Goal: Task Accomplishment & Management: Use online tool/utility

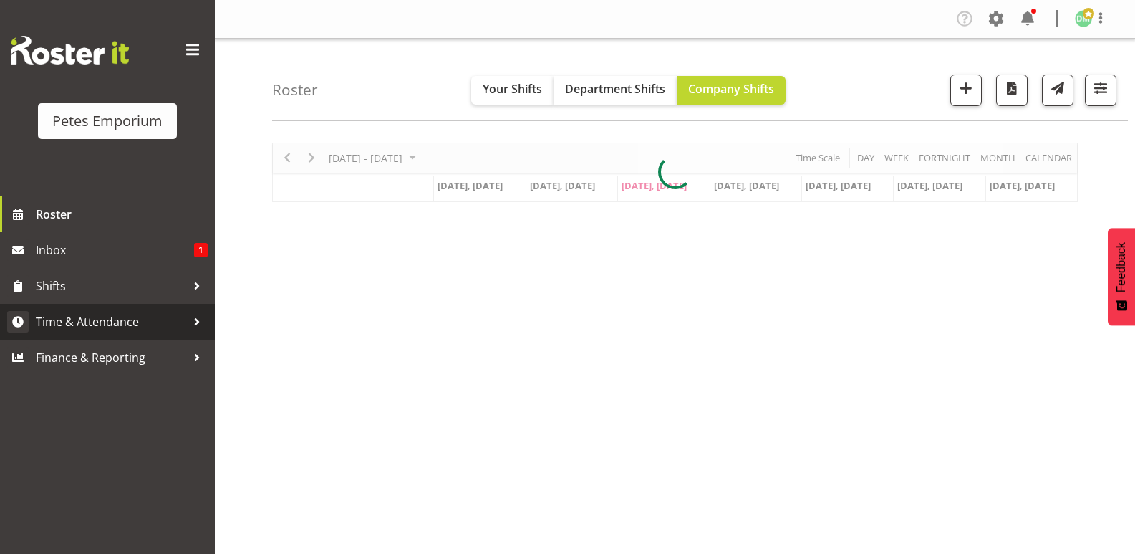
click at [130, 324] on span "Time & Attendance" at bounding box center [111, 321] width 150 height 21
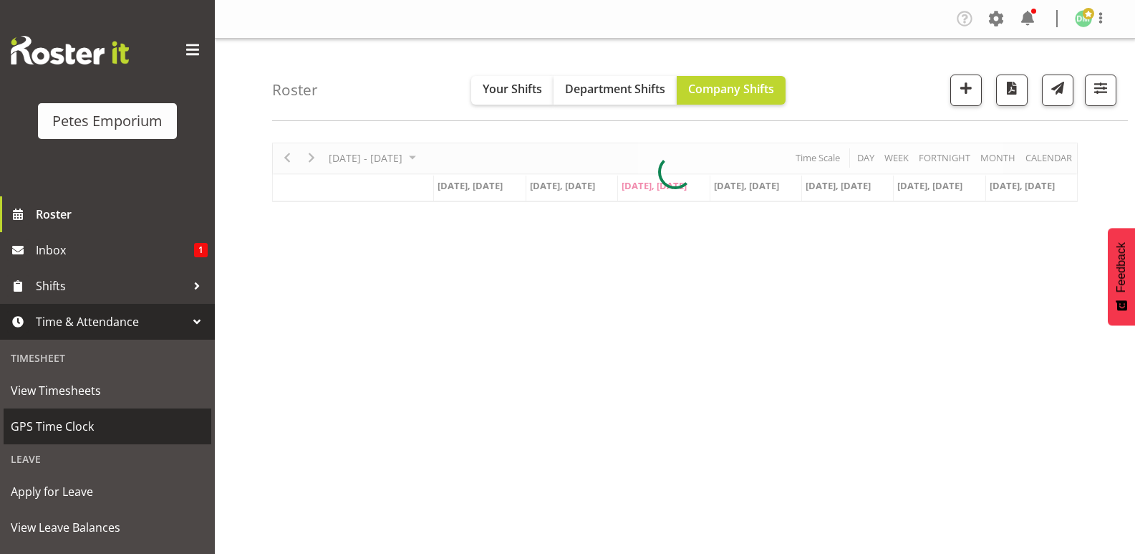
click at [85, 426] on span "GPS Time Clock" at bounding box center [107, 425] width 193 height 21
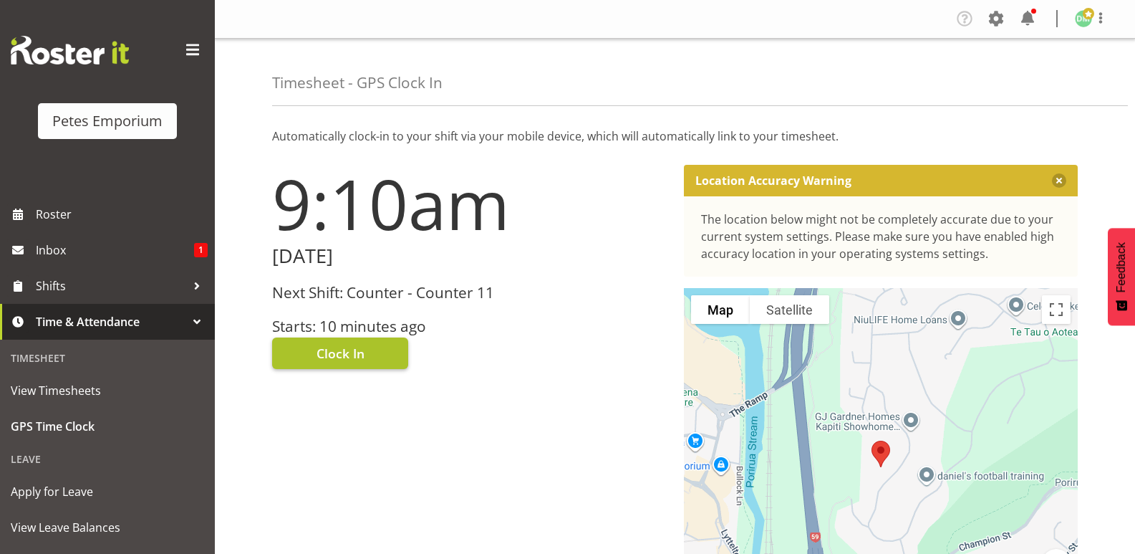
click at [362, 347] on span "Clock In" at bounding box center [341, 353] width 48 height 19
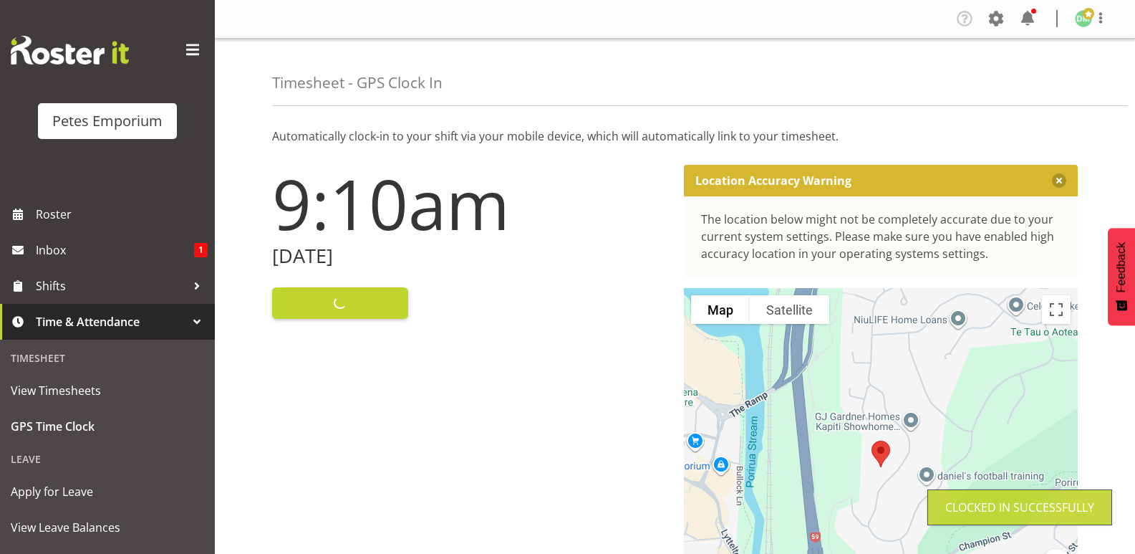
click at [1089, 24] on img at bounding box center [1083, 18] width 17 height 17
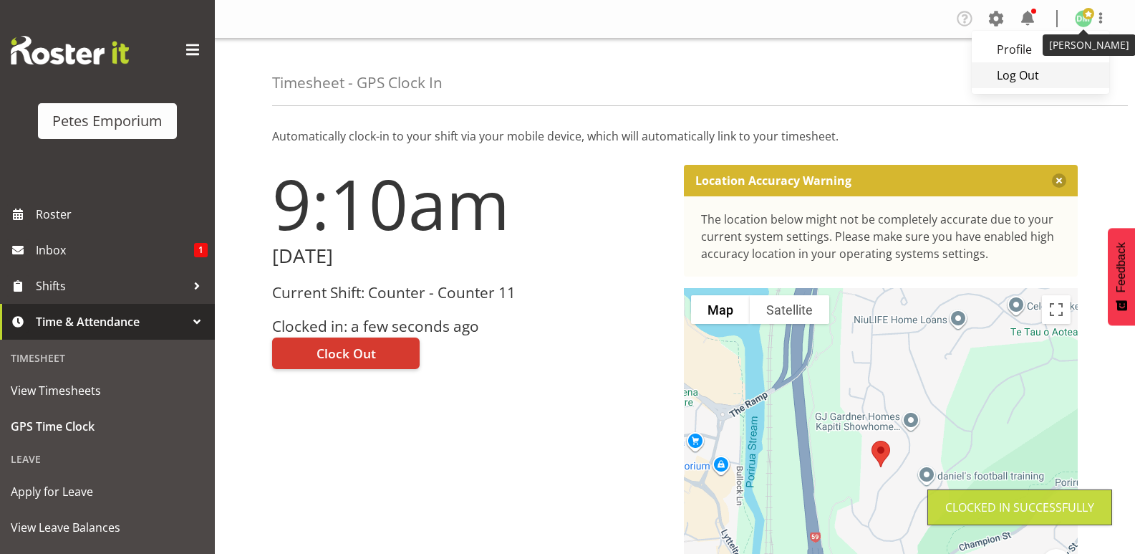
click at [1022, 70] on link "Log Out" at bounding box center [1041, 75] width 138 height 26
